Goal: Use online tool/utility: Utilize a website feature to perform a specific function

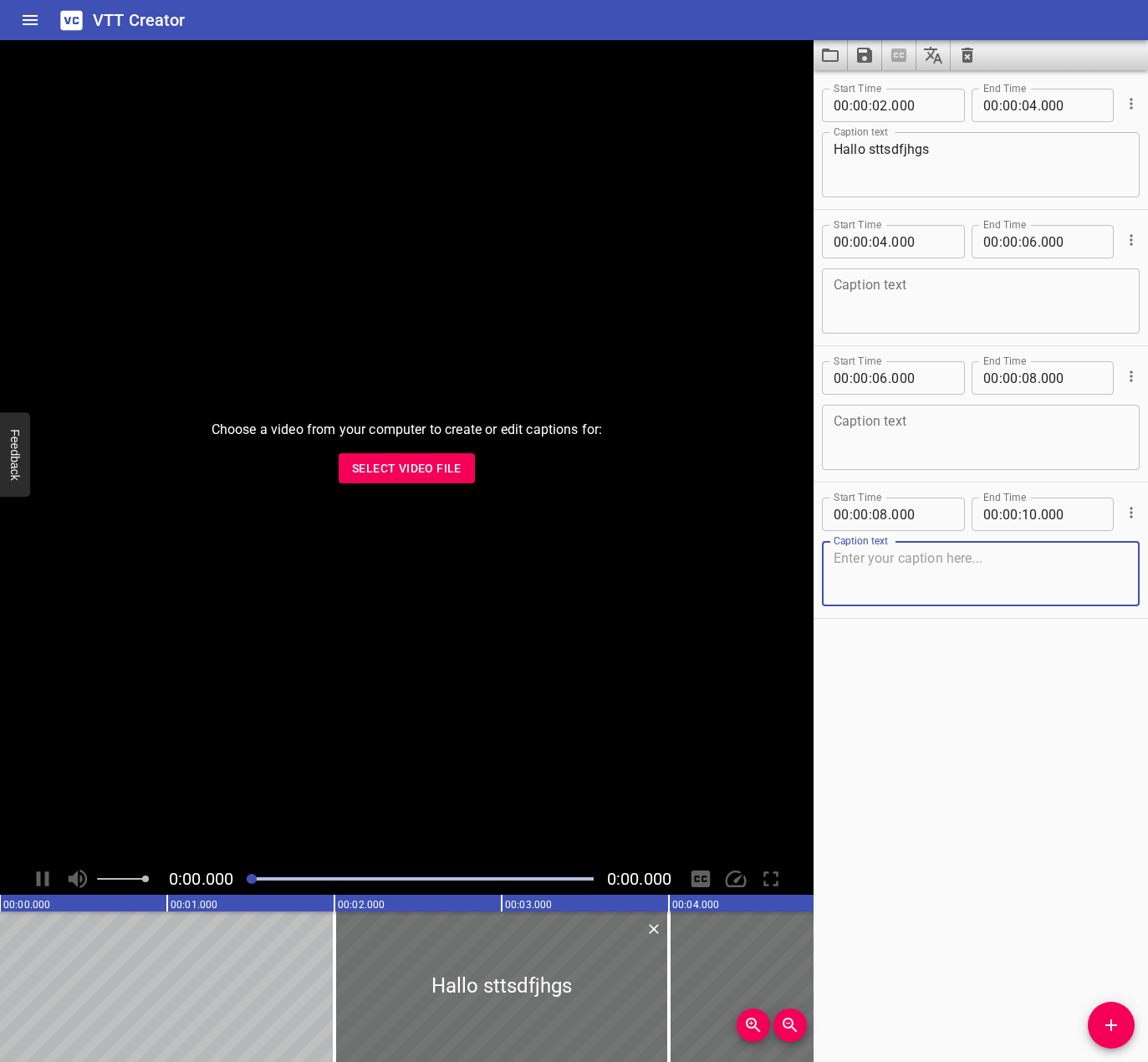
click at [416, 469] on span "Select Video File" at bounding box center [406, 468] width 109 height 21
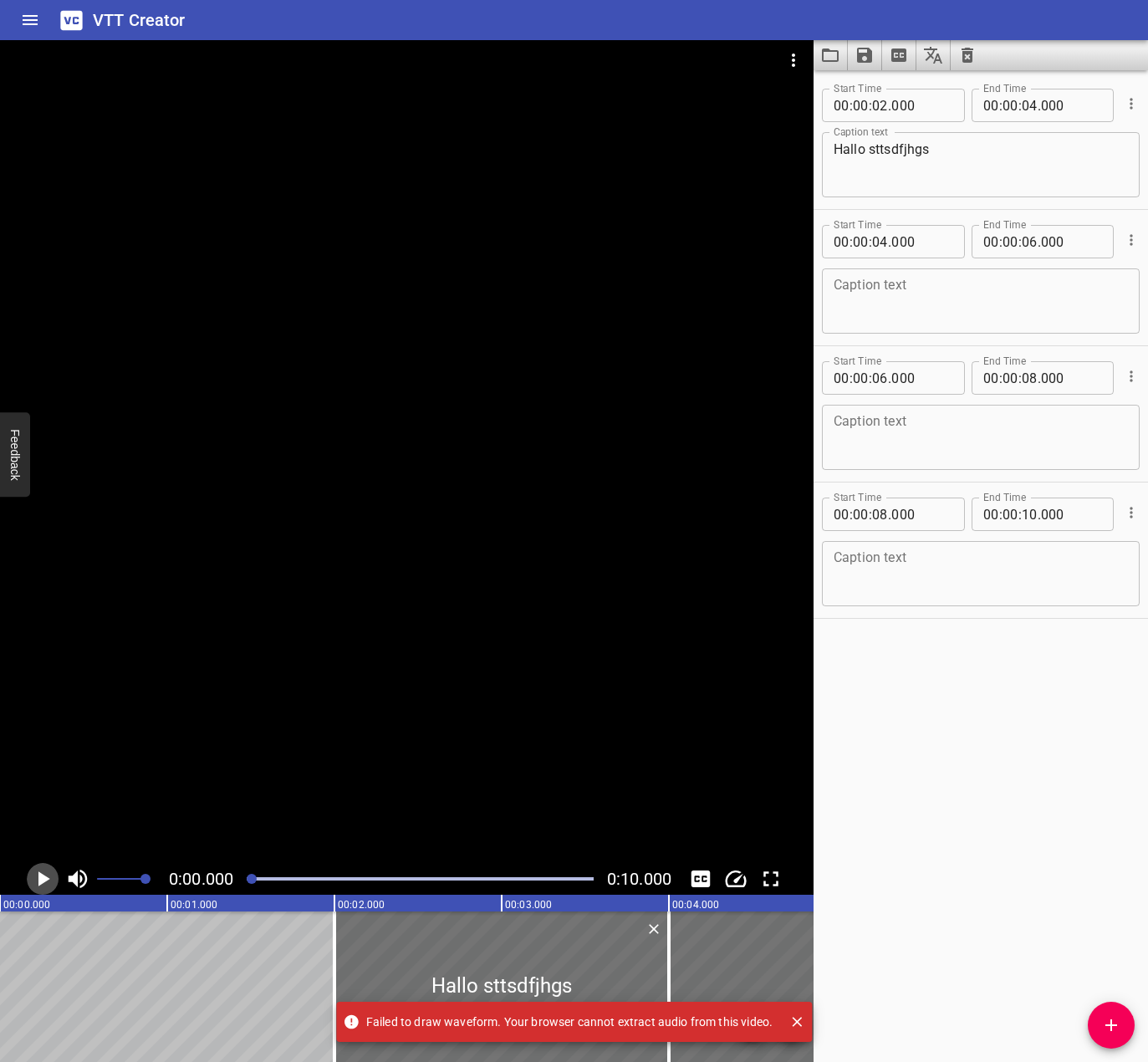
click at [44, 873] on icon "Play/Pause" at bounding box center [42, 878] width 25 height 25
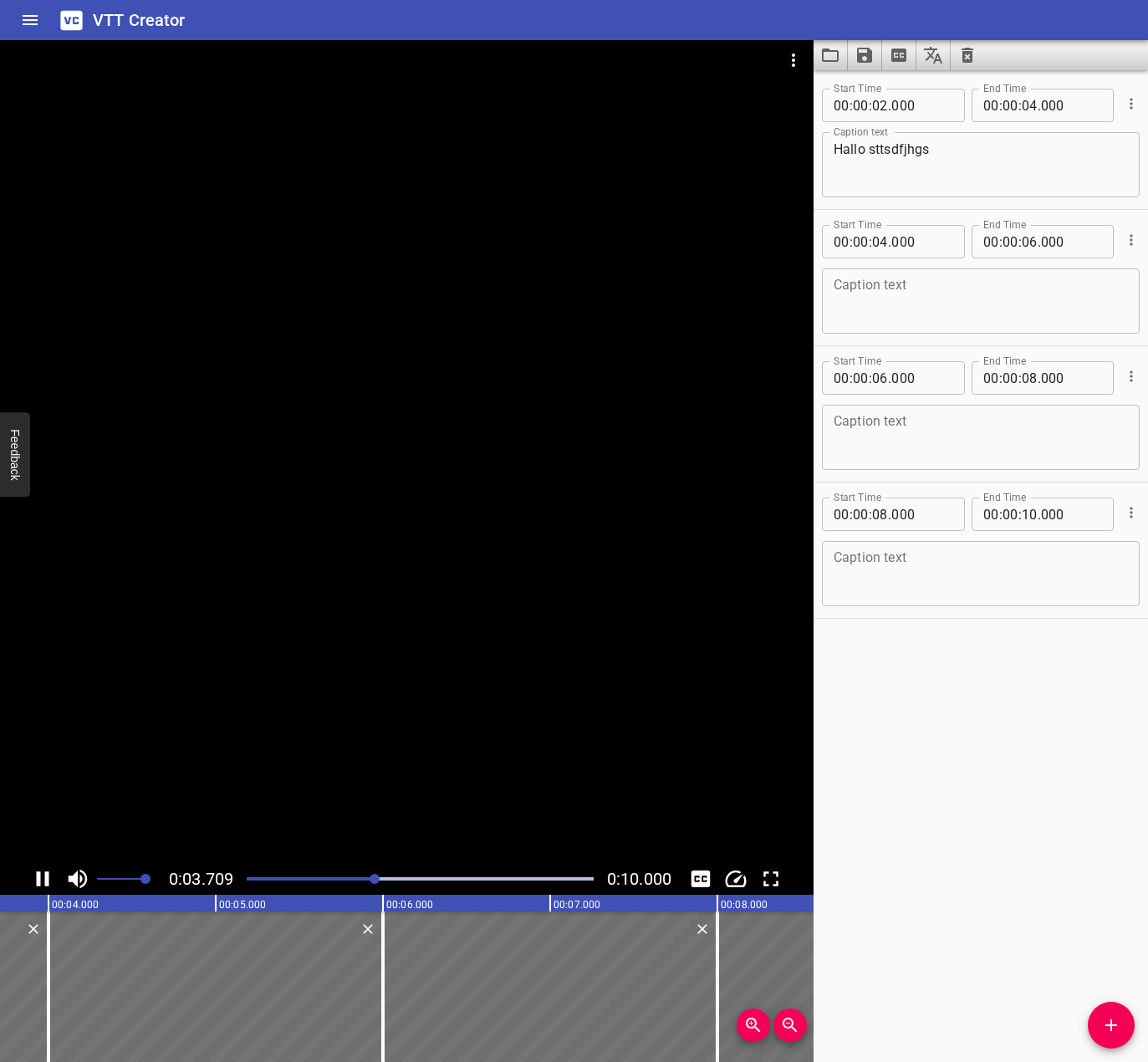
click at [44, 875] on icon "Play/Pause" at bounding box center [42, 878] width 25 height 25
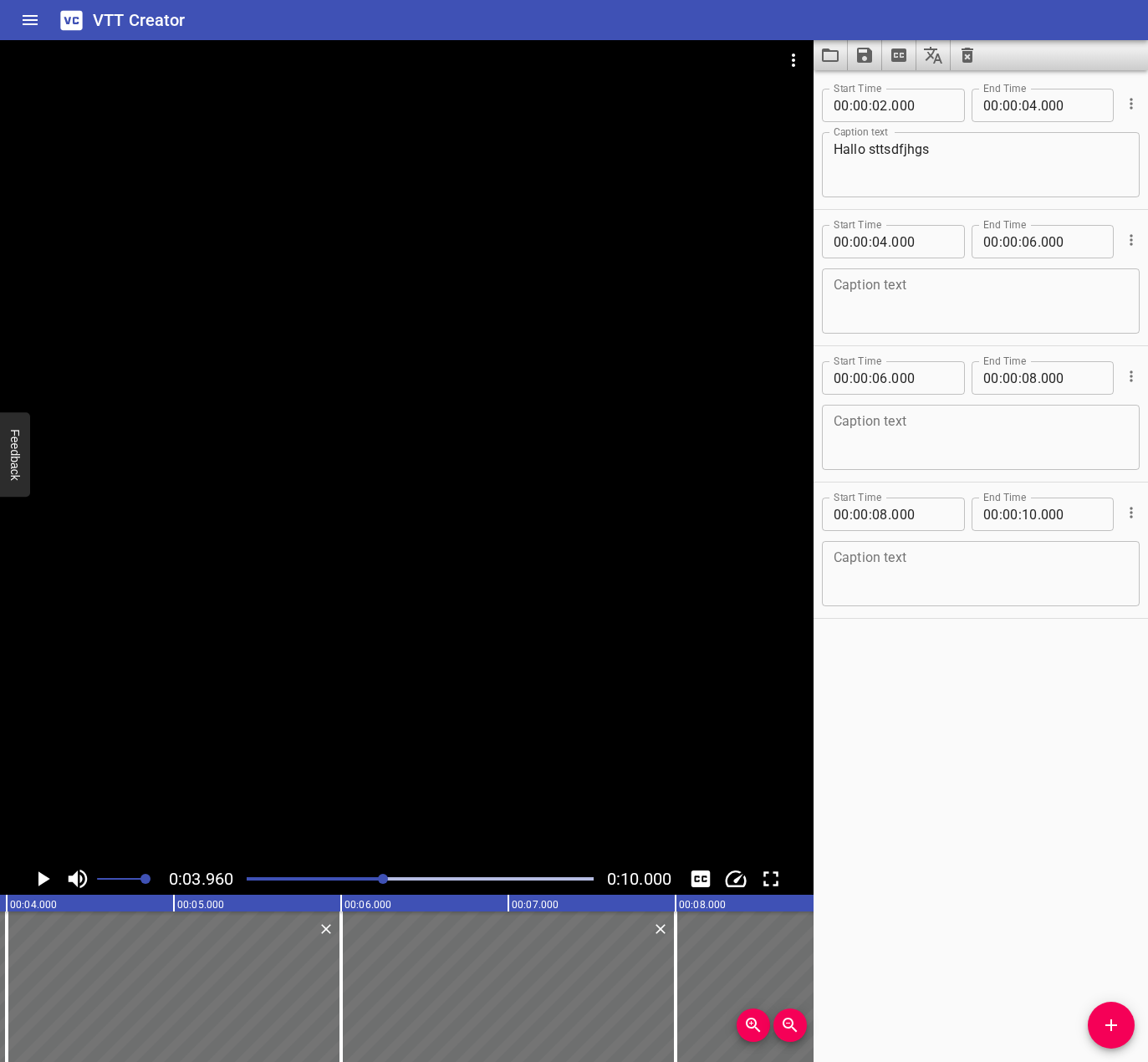
click at [41, 877] on icon "Play/Pause" at bounding box center [44, 878] width 12 height 15
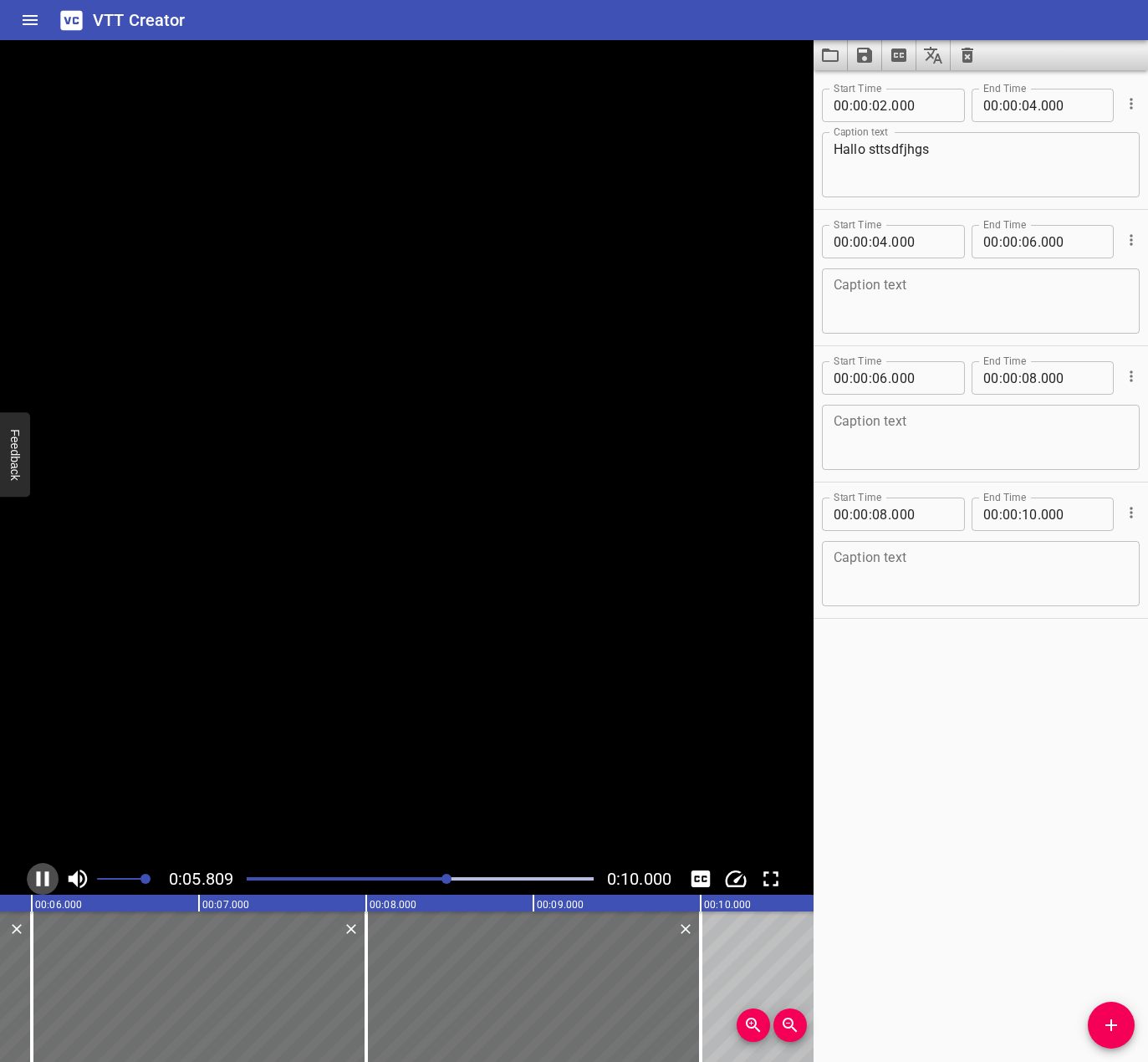
click at [41, 877] on icon "Play/Pause" at bounding box center [42, 878] width 25 height 25
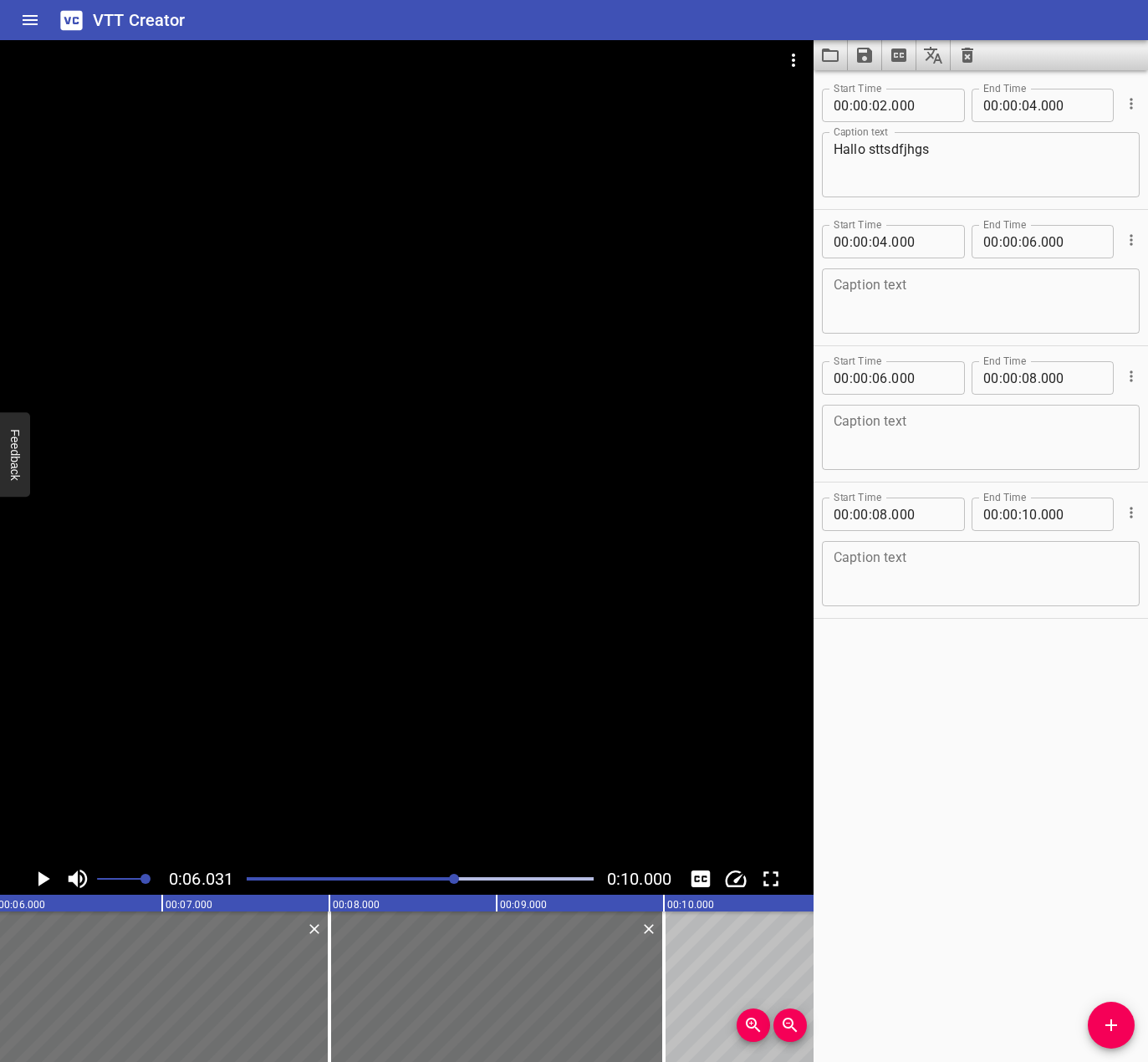
click at [897, 157] on textarea "Hallo sttsdfjhgs" at bounding box center [980, 165] width 295 height 47
type textarea "Dies ist ein Test"
click at [933, 281] on textarea at bounding box center [980, 301] width 295 height 47
type textarea "Ob der Test funktioniert, sehen wir dann."
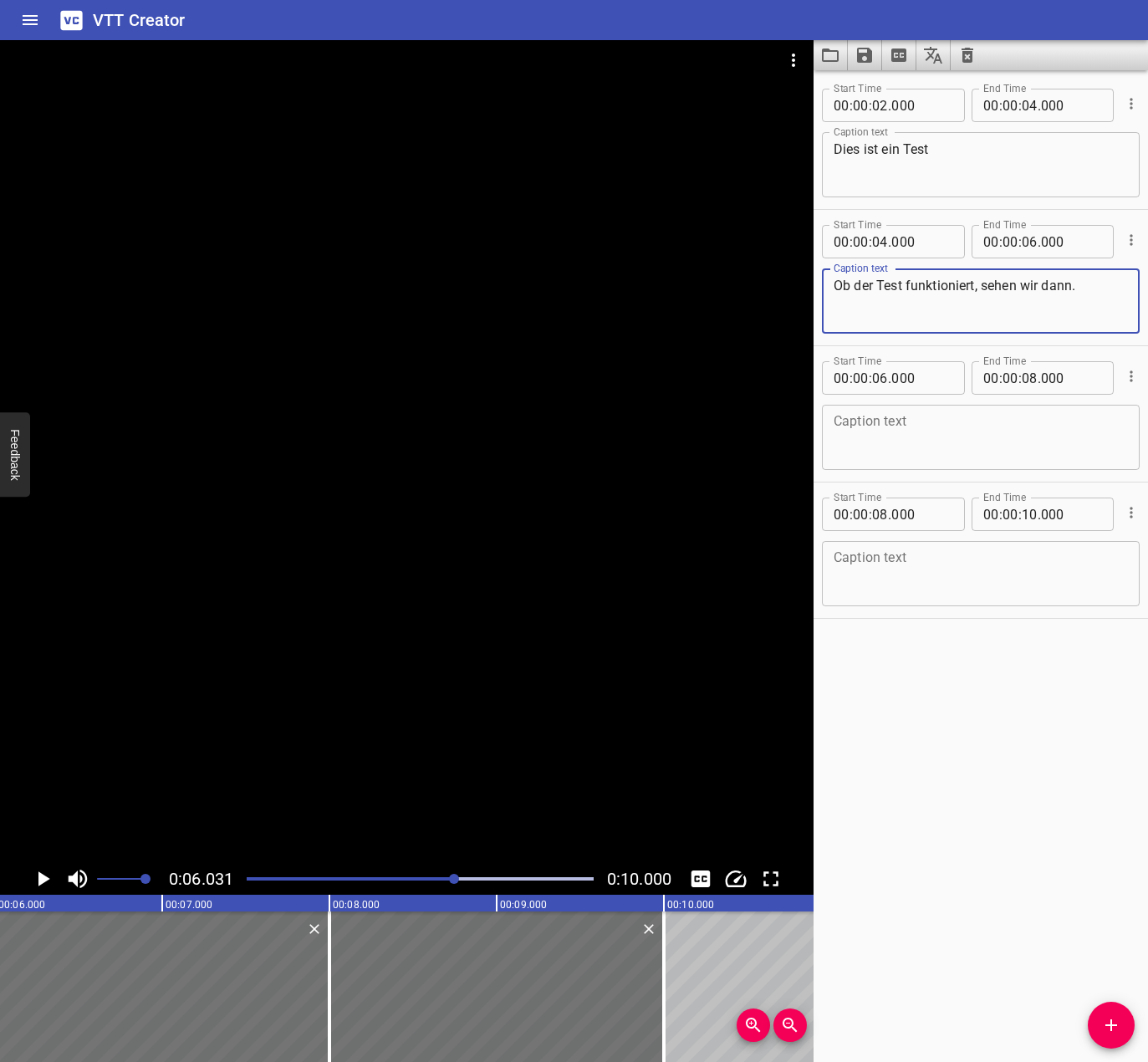
click at [1037, 424] on textarea at bounding box center [980, 437] width 295 height 47
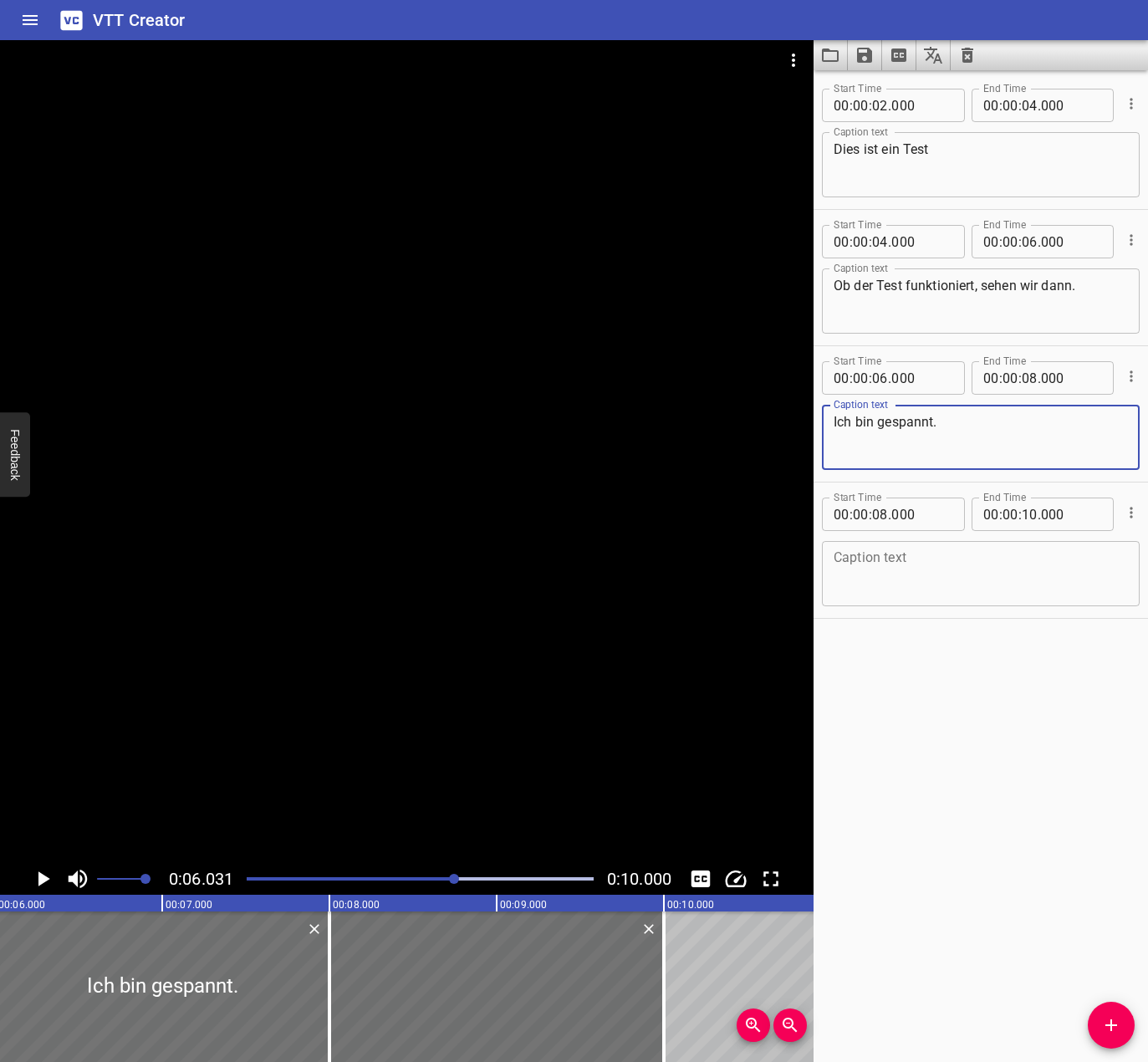
type textarea "Ich bin gespannt."
click at [960, 576] on textarea at bounding box center [980, 573] width 295 height 47
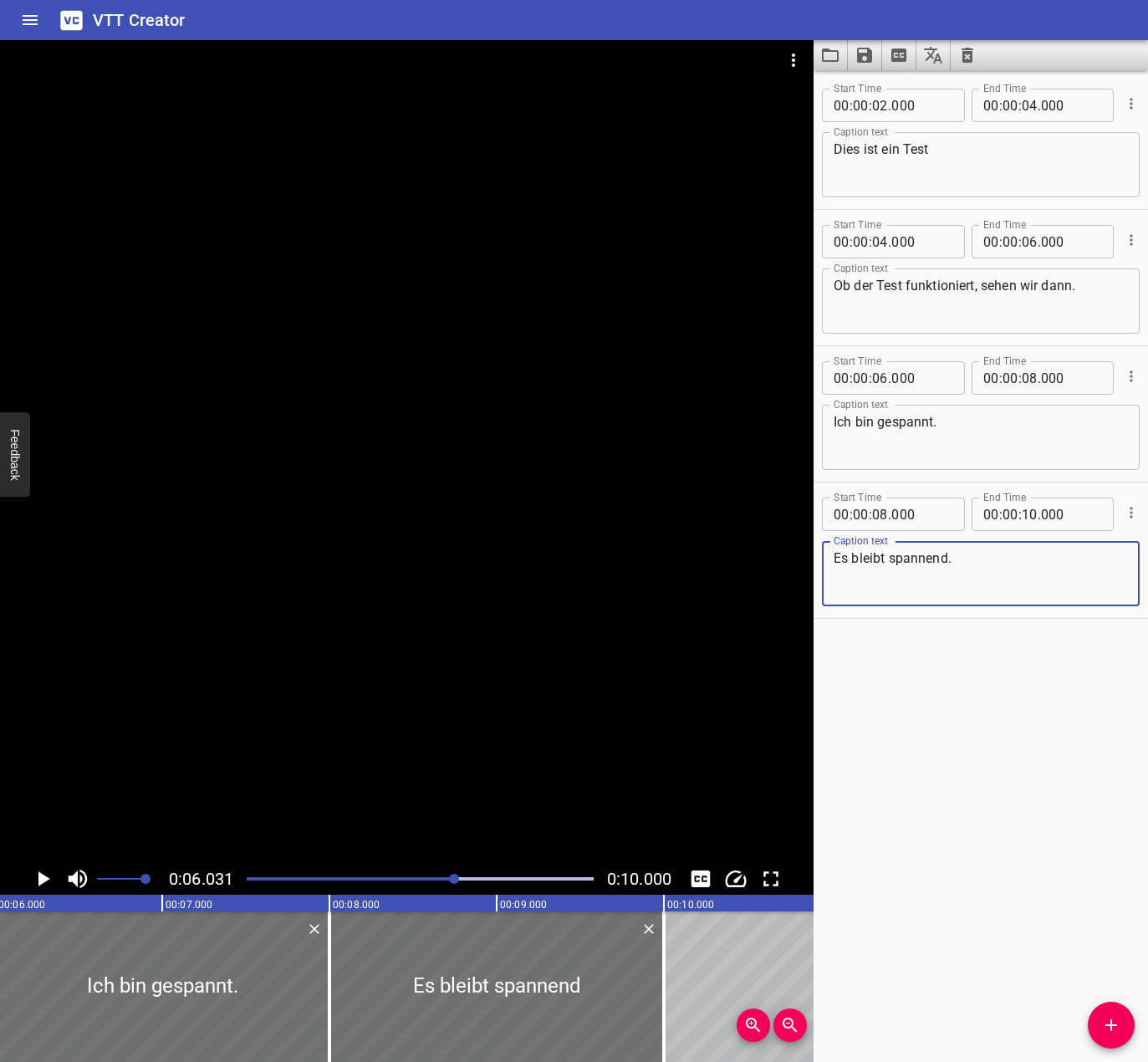
type textarea "Es bleibt spannend."
click at [979, 706] on div "Start Time 00 : 00 : 02 . 000 Start Time End Time 00 : 00 : 04 . 000 End Time C…" at bounding box center [980, 565] width 334 height 991
click at [863, 54] on icon "Save captions to file" at bounding box center [864, 54] width 15 height 15
click at [879, 90] on li "Save to VTT file" at bounding box center [909, 92] width 123 height 31
